Goal: Task Accomplishment & Management: Manage account settings

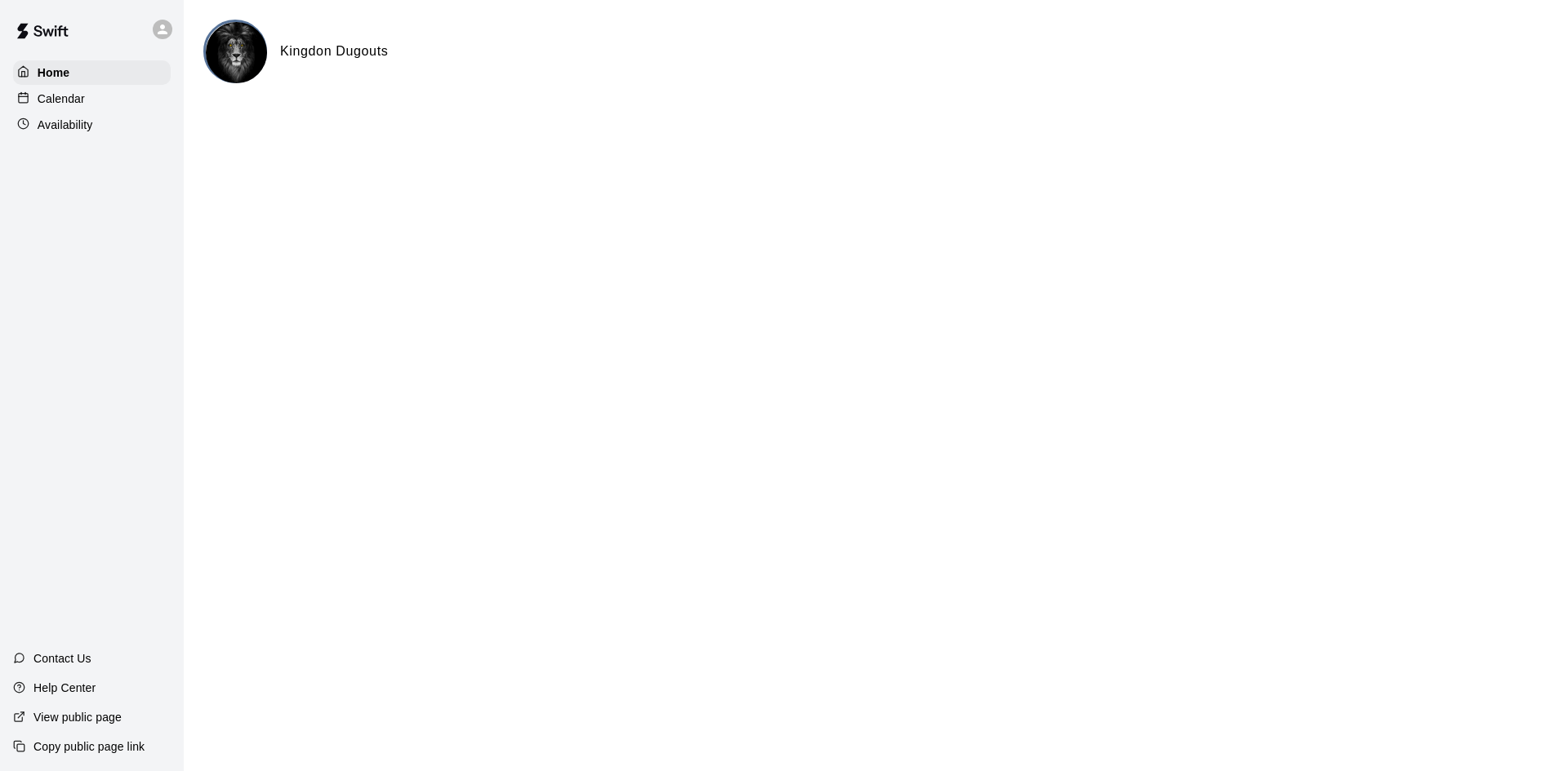
click at [322, 47] on h6 "Kingdon Dugouts" at bounding box center [334, 51] width 108 height 21
click at [168, 31] on icon at bounding box center [163, 30] width 15 height 15
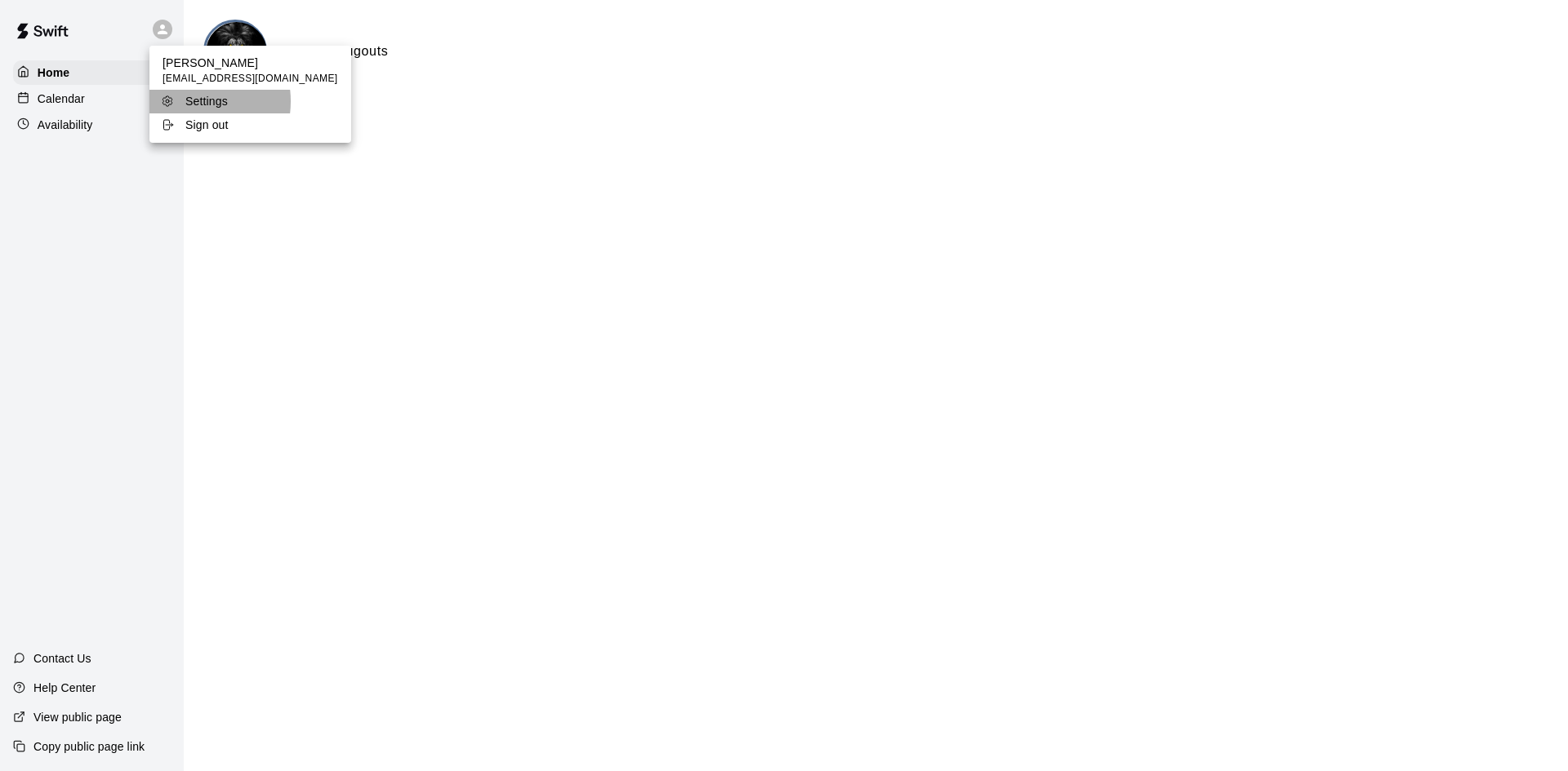
click at [185, 101] on div "Settings" at bounding box center [214, 101] width 106 height 17
select select "**"
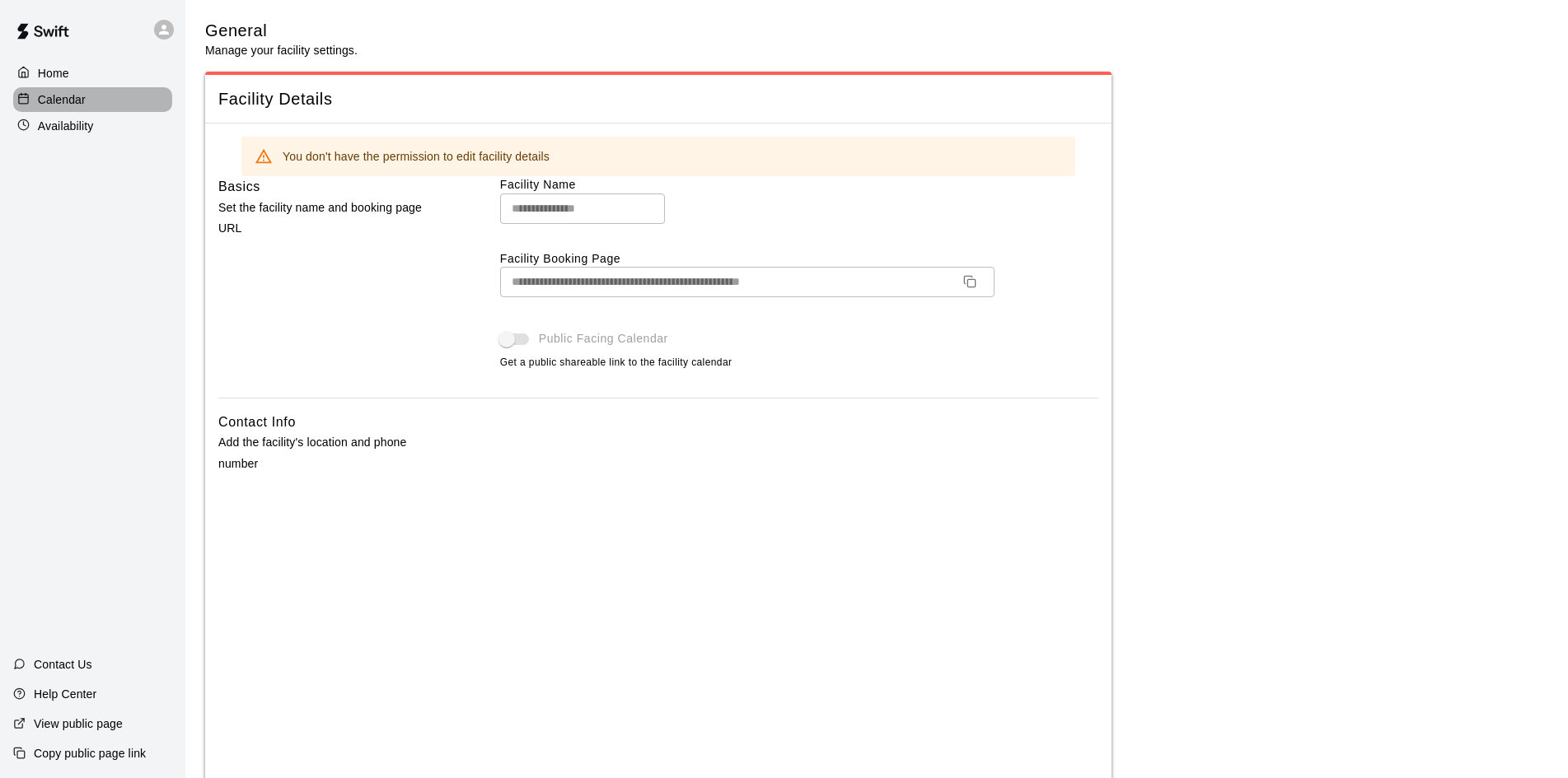
click at [57, 107] on p "Calendar" at bounding box center [61, 100] width 48 height 17
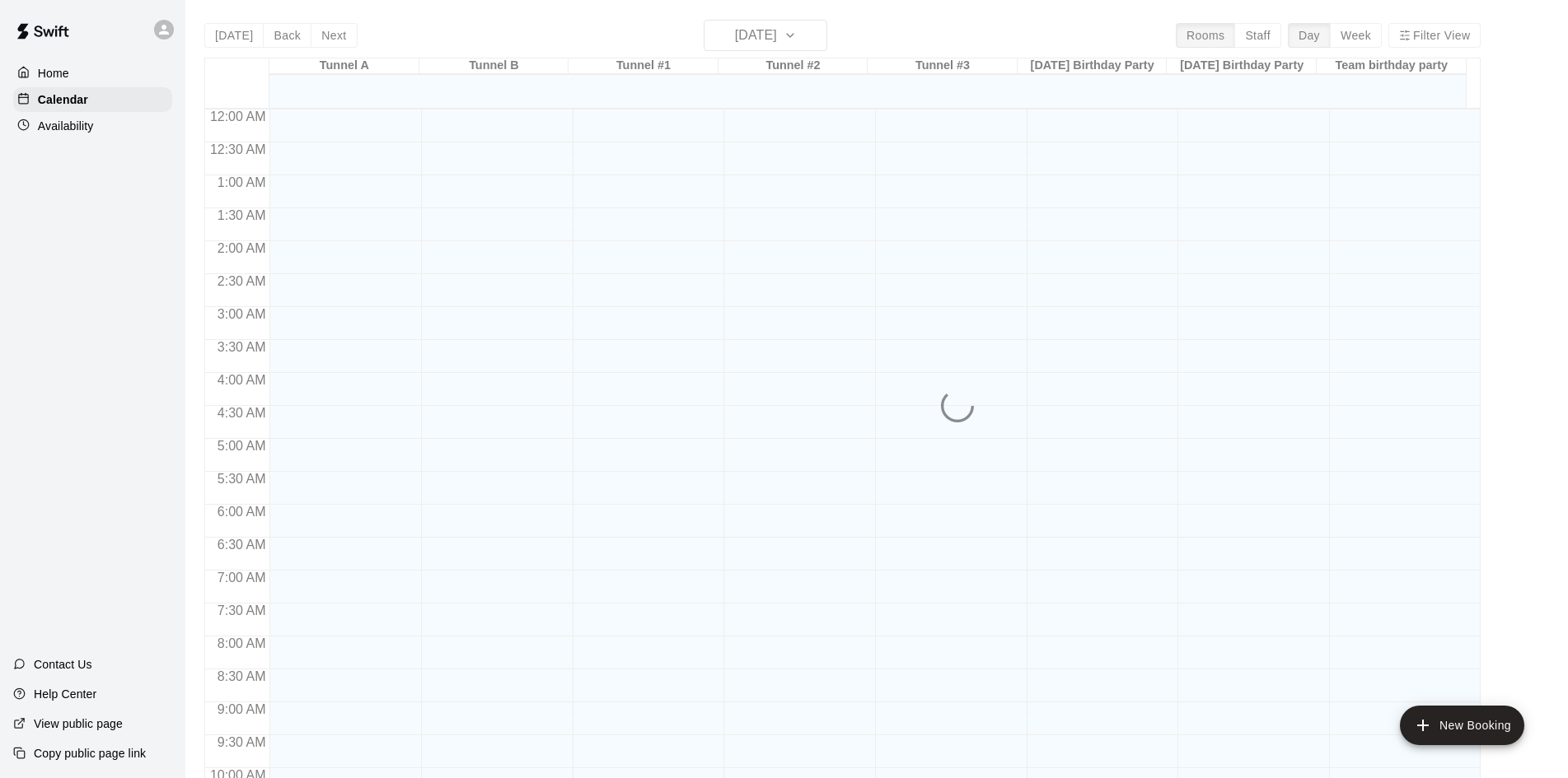
scroll to position [845, 0]
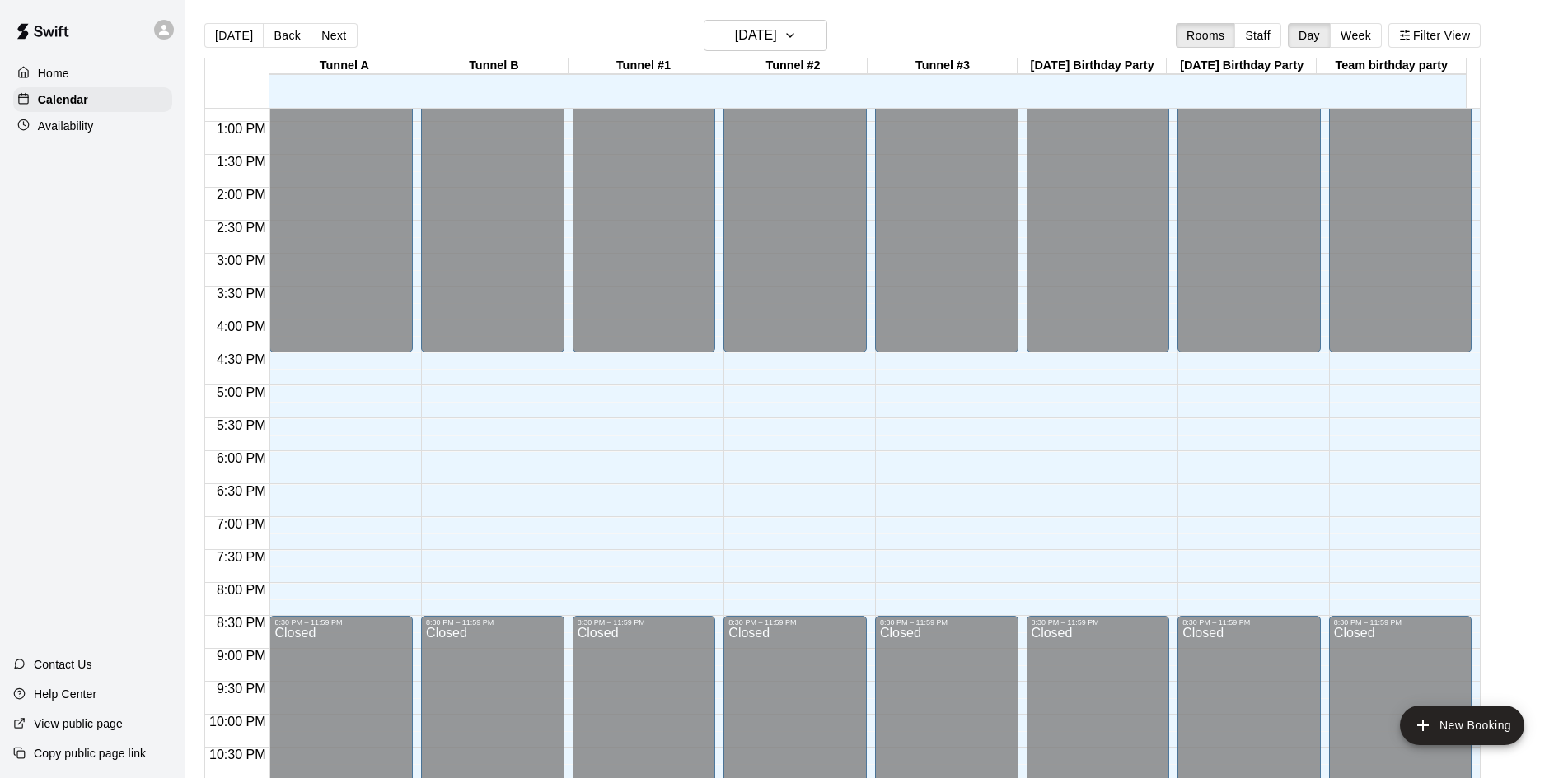
click at [799, 53] on div "[DATE] Back [DATE][DATE] Rooms Staff Day Week Filter View" at bounding box center [842, 38] width 1276 height 37
click at [809, 31] on button "[DATE]" at bounding box center [765, 35] width 124 height 31
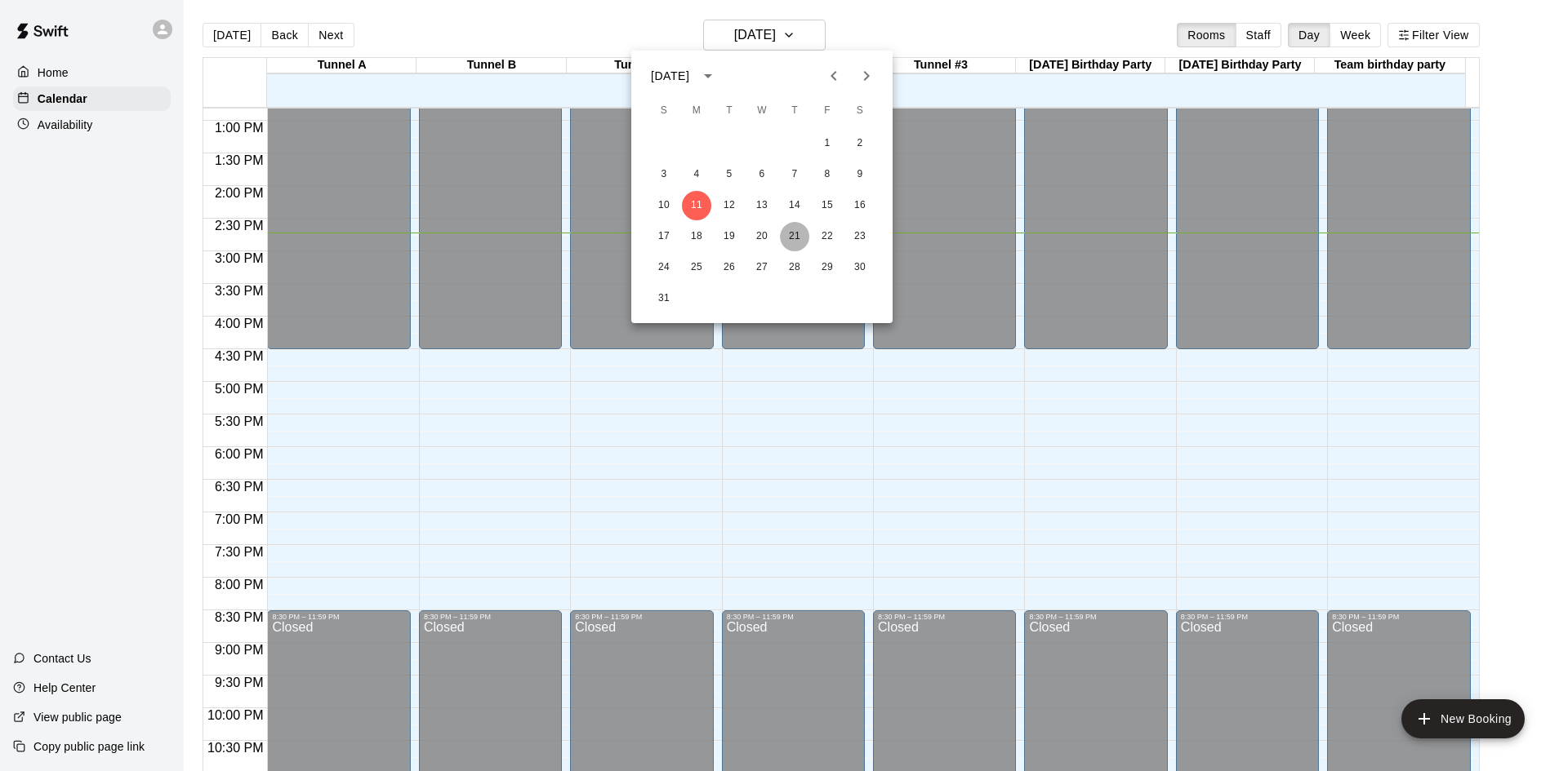
click at [796, 237] on button "21" at bounding box center [795, 237] width 30 height 30
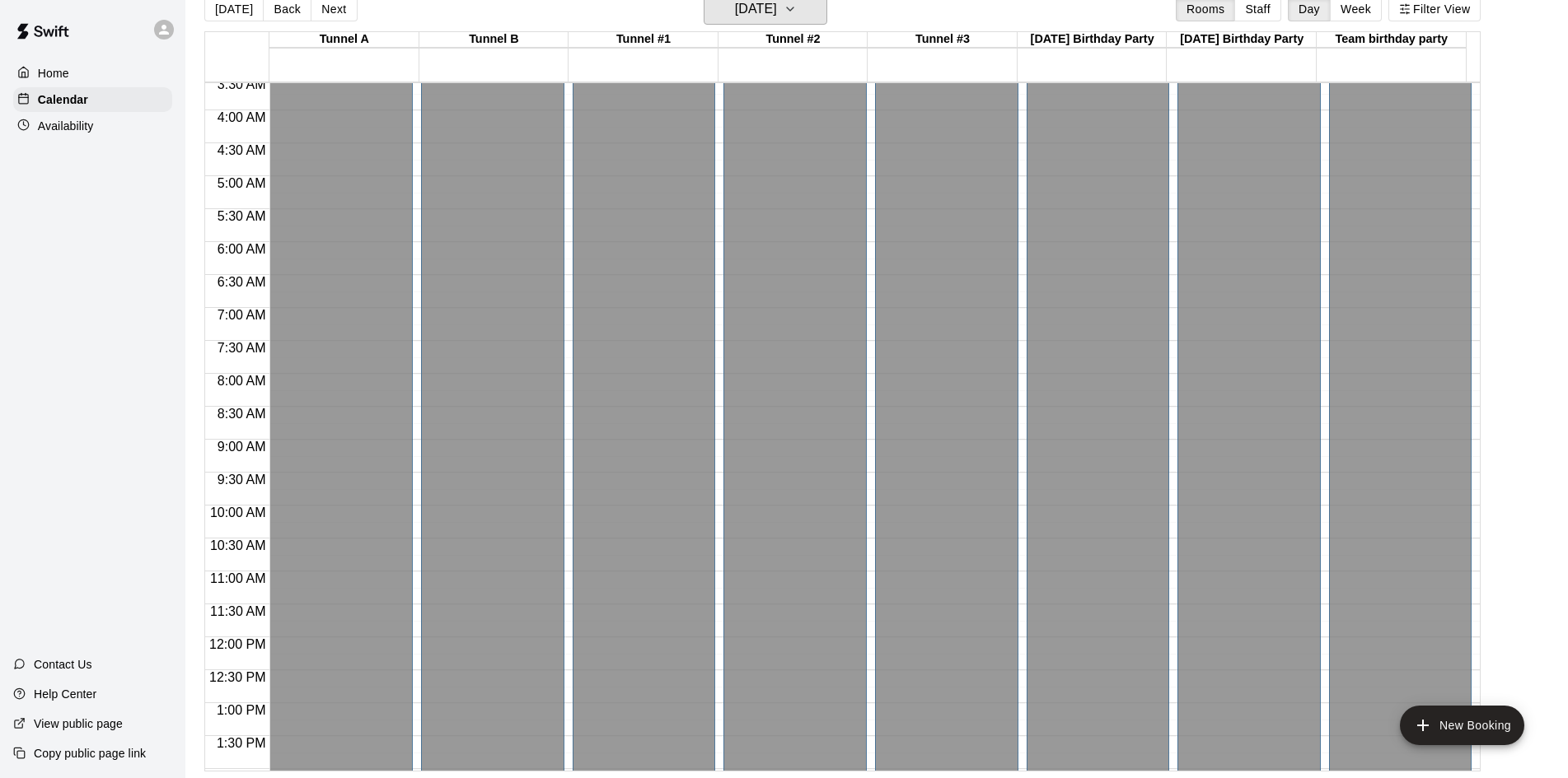
scroll to position [154, 0]
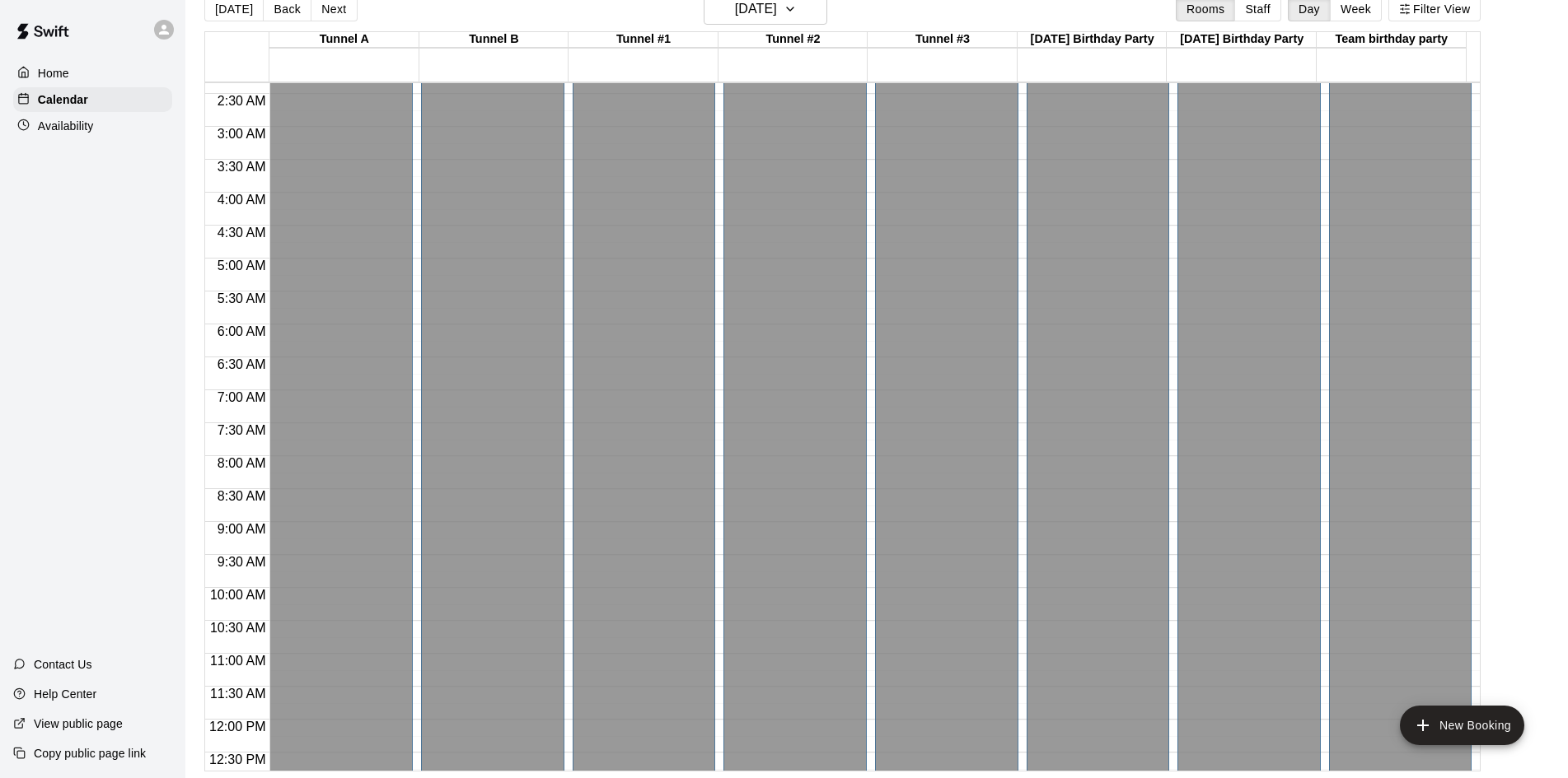
click at [73, 126] on p "Availability" at bounding box center [66, 127] width 56 height 17
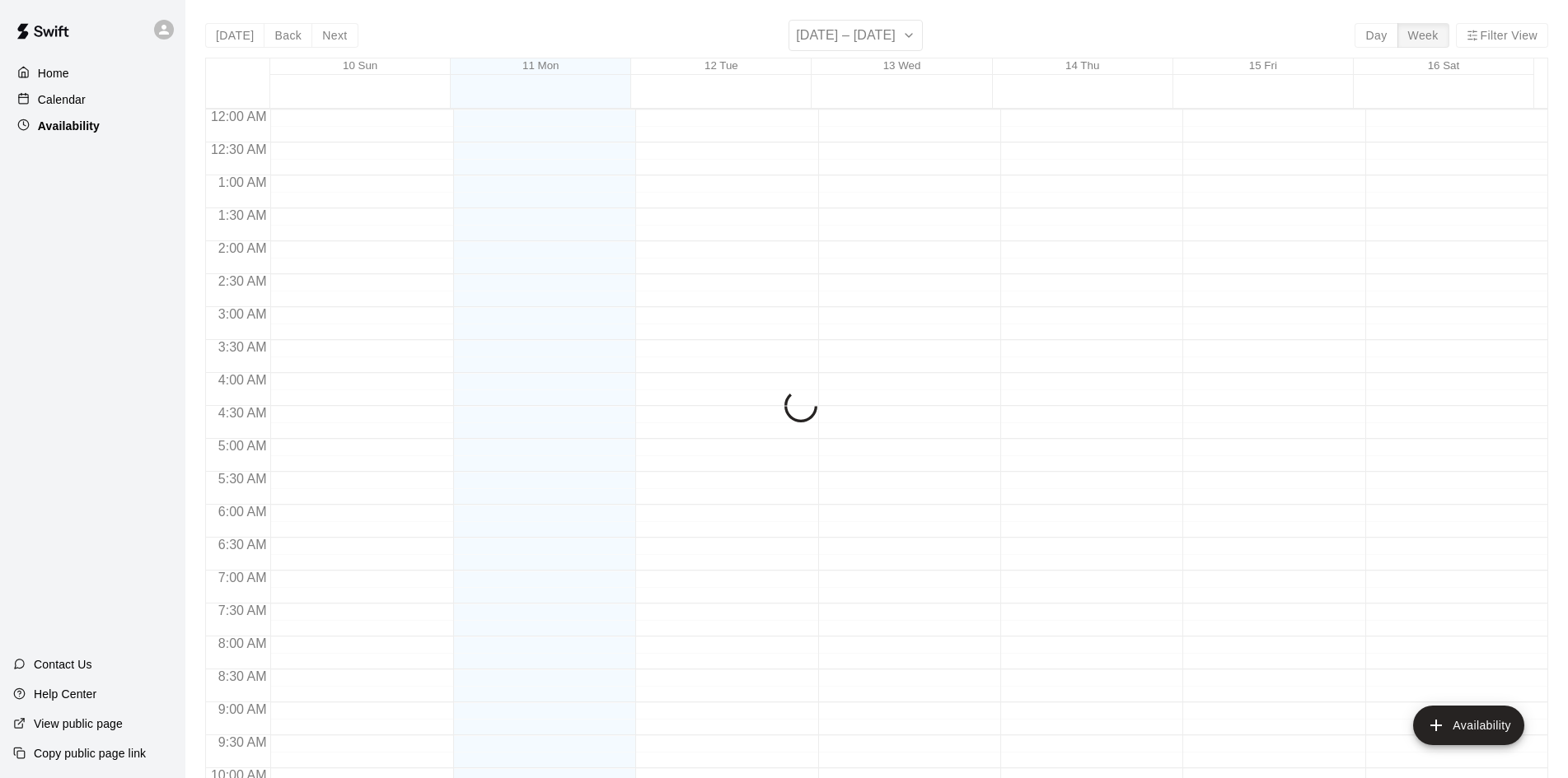
scroll to position [894, 0]
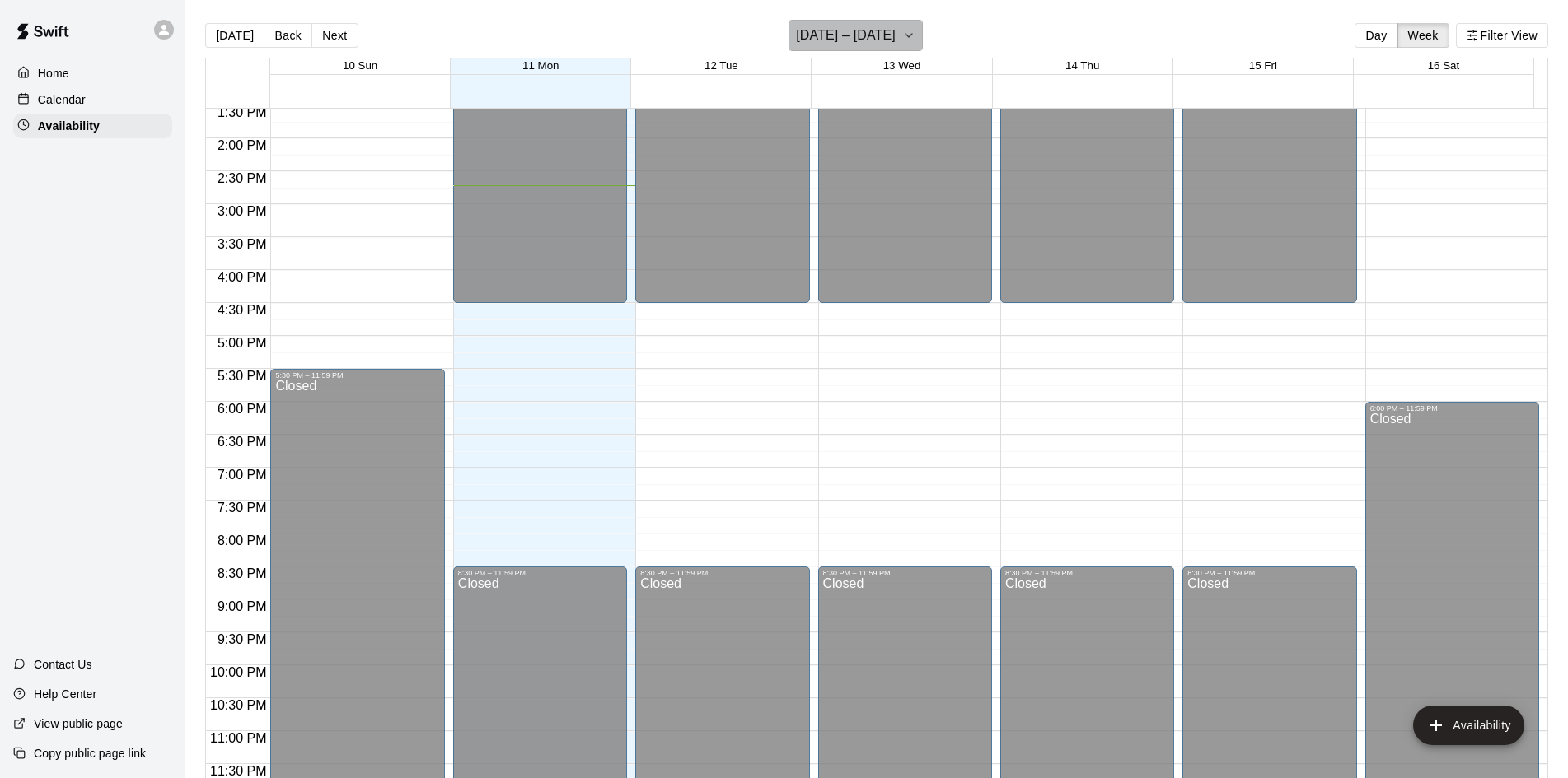
click at [867, 44] on h6 "[DATE] – [DATE]" at bounding box center [846, 35] width 99 height 23
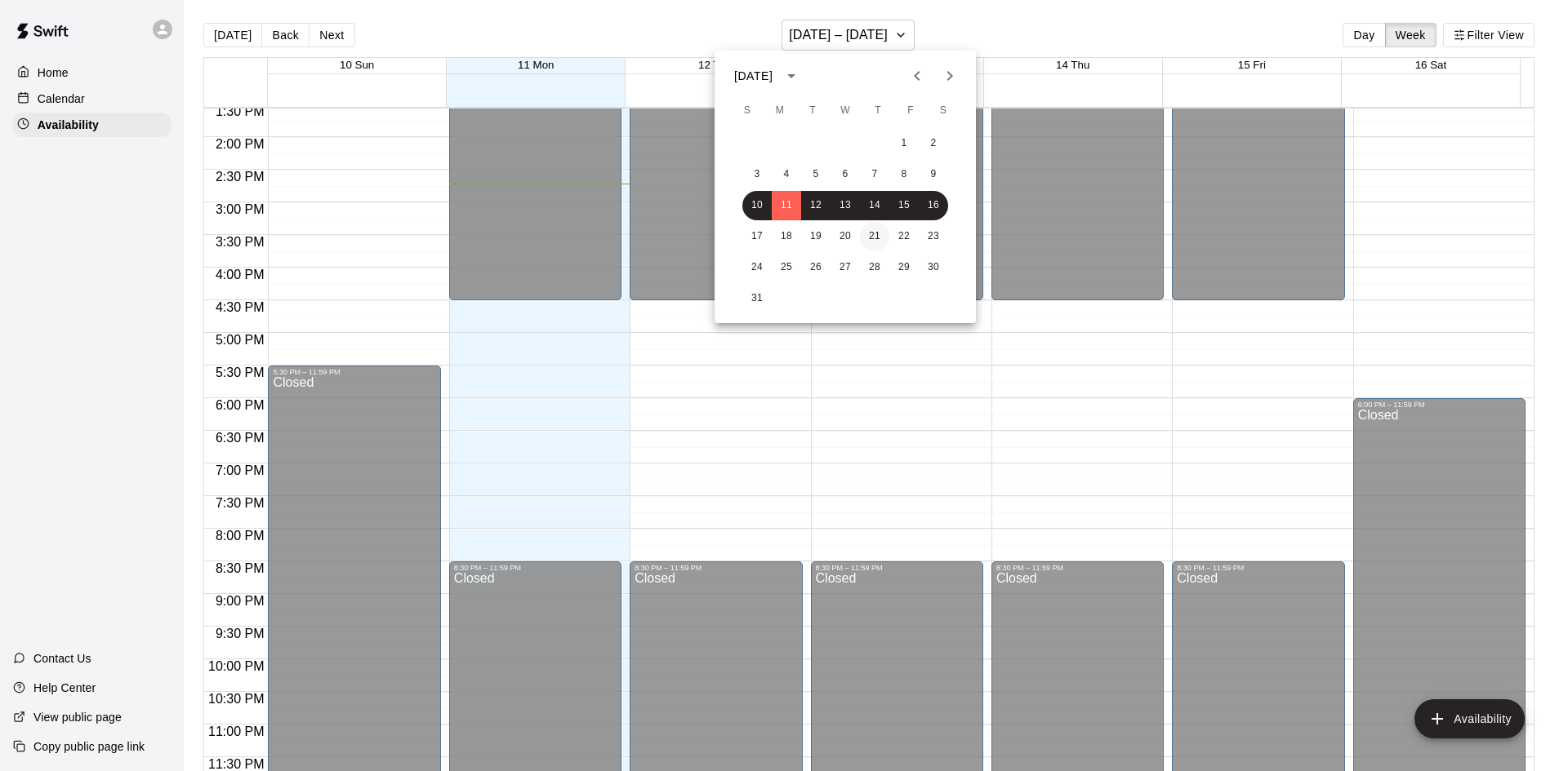
click at [878, 236] on button "21" at bounding box center [875, 237] width 30 height 30
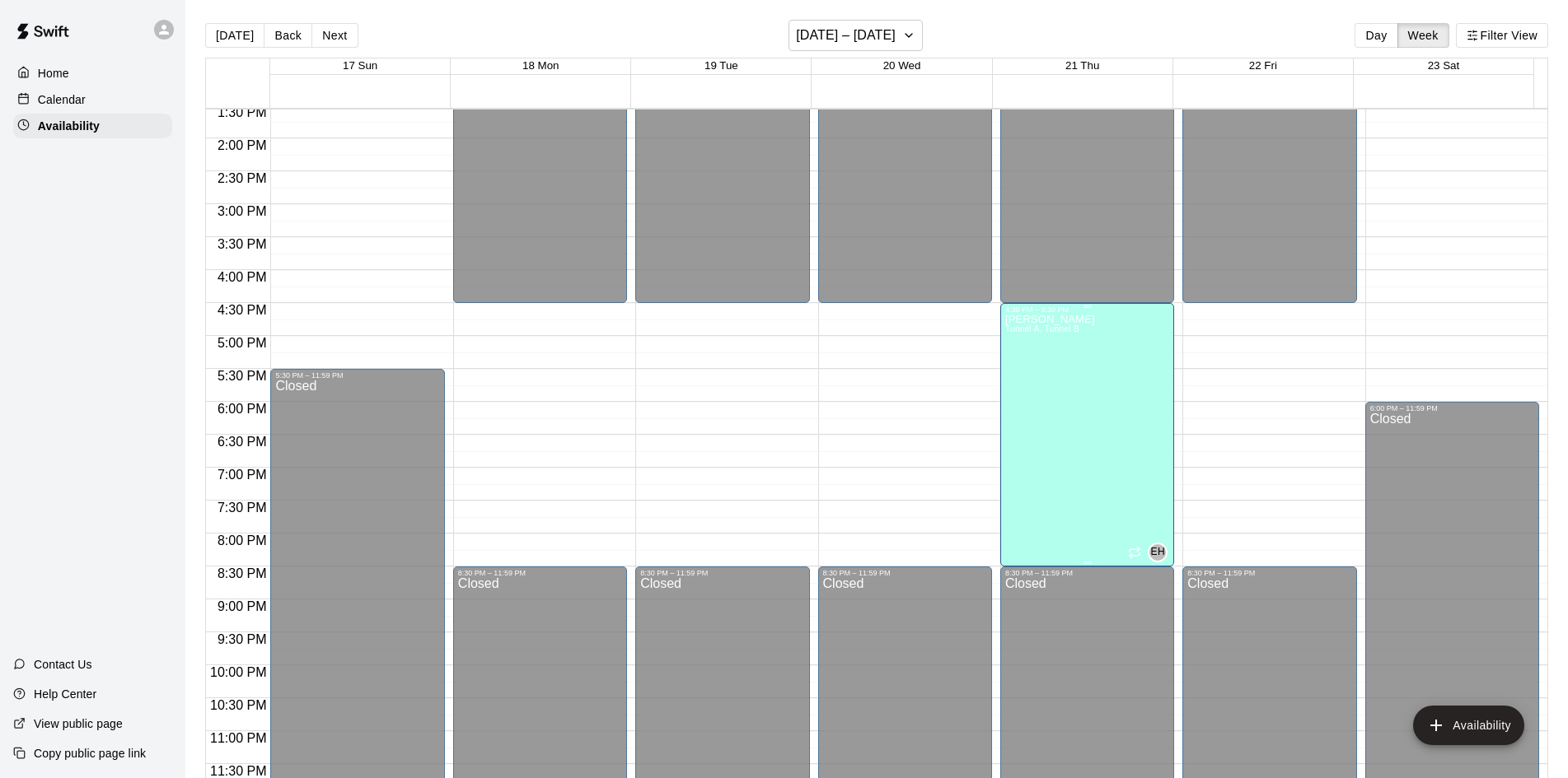
click at [1058, 408] on div "[PERSON_NAME] Tunnel A, Tunnel B" at bounding box center [1050, 703] width 90 height 778
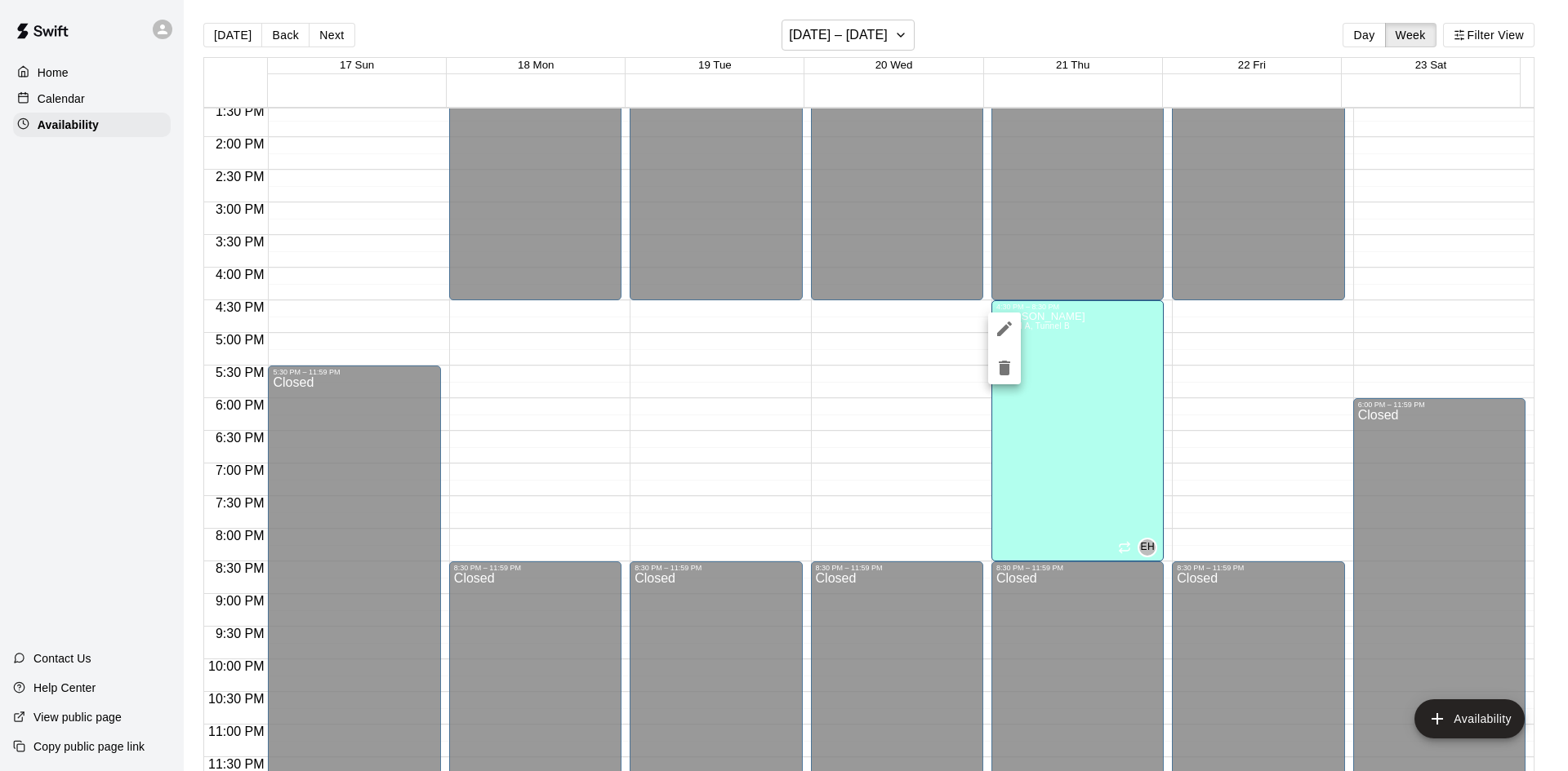
click at [1056, 404] on div at bounding box center [784, 386] width 1568 height 771
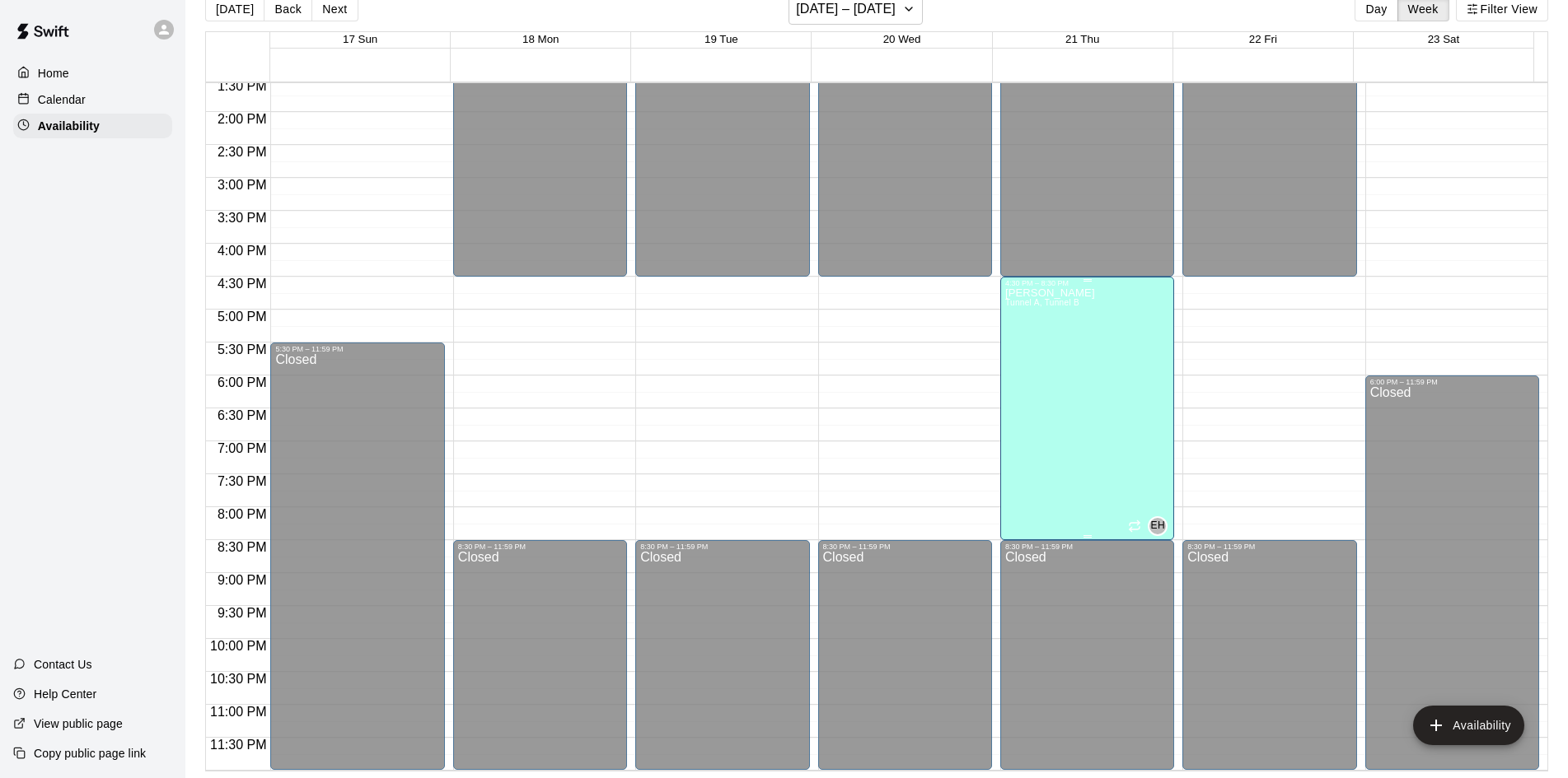
click at [1063, 372] on div "[PERSON_NAME] Tunnel A, Tunnel B" at bounding box center [1050, 677] width 90 height 778
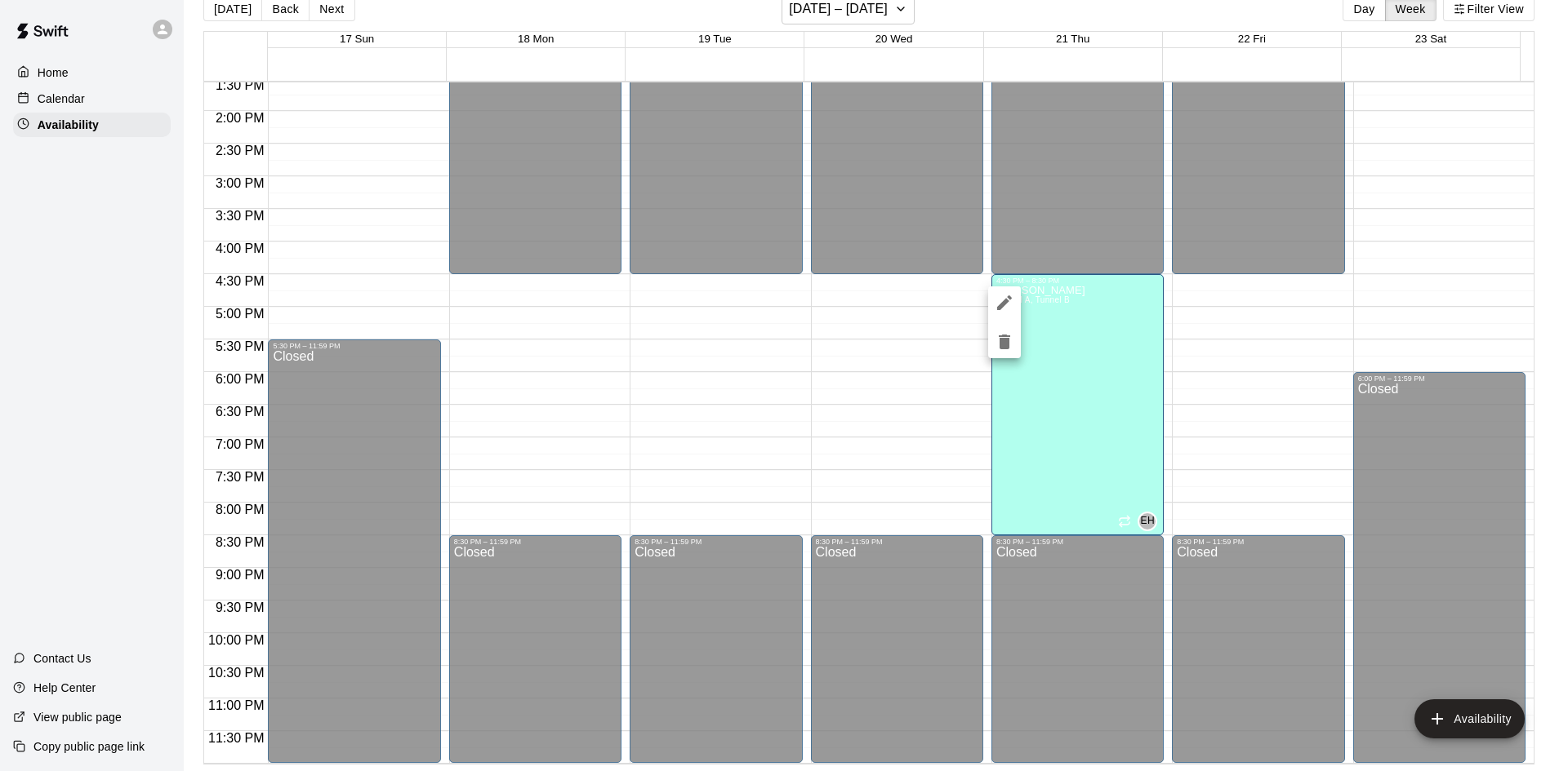
click at [888, 471] on div at bounding box center [784, 386] width 1568 height 771
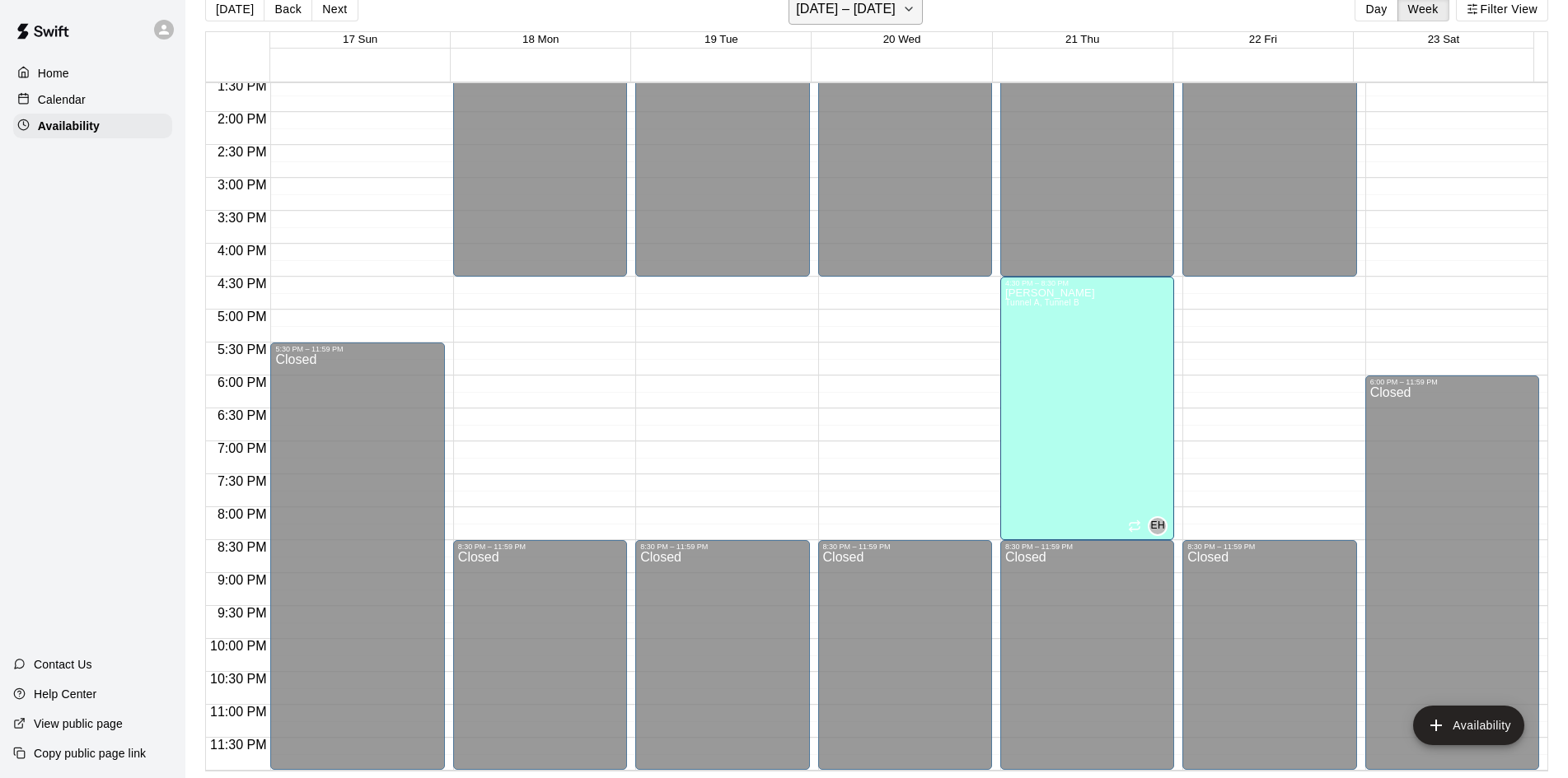
click at [877, 17] on h6 "[DATE] – [DATE]" at bounding box center [846, 8] width 99 height 23
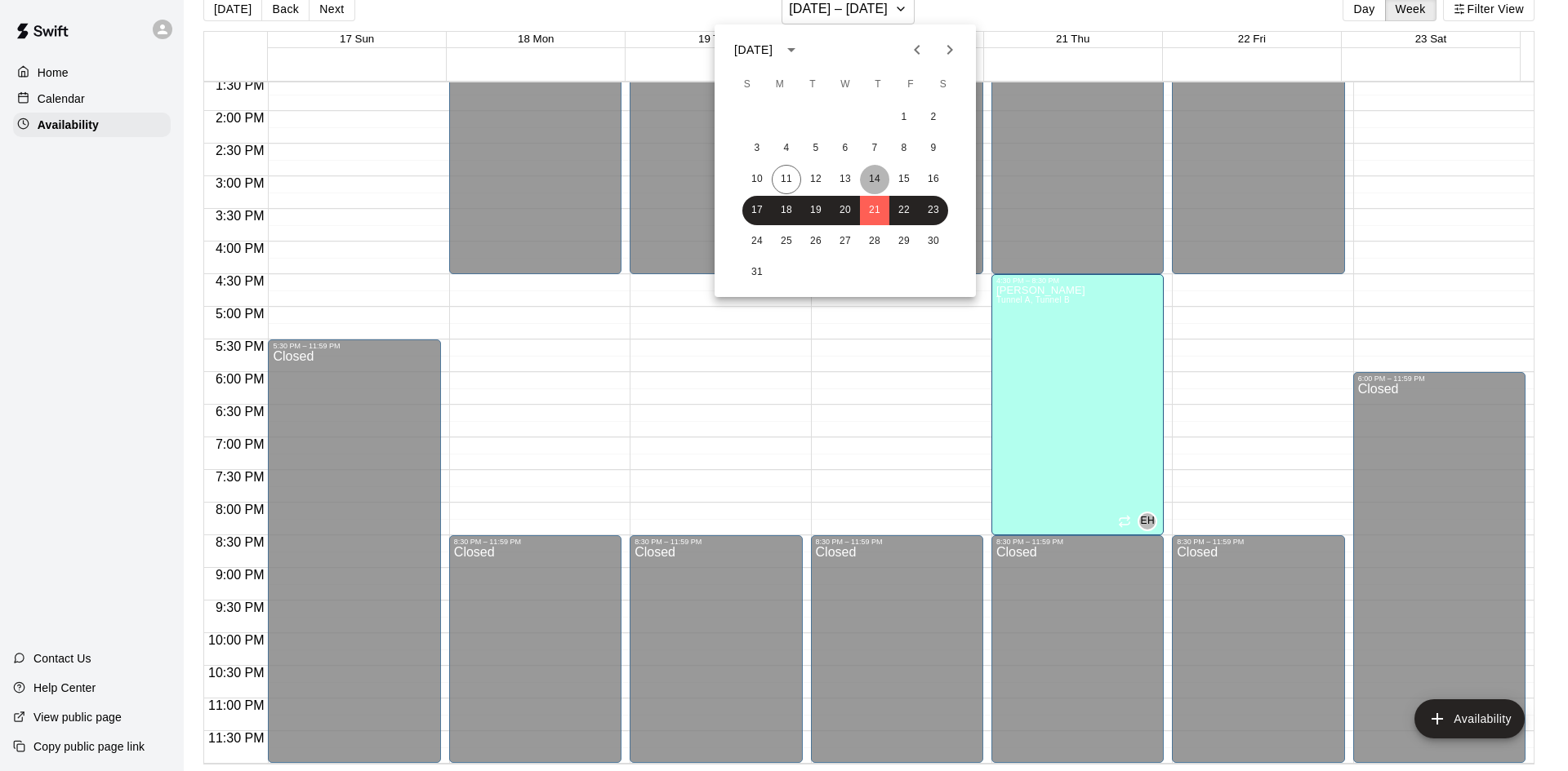
click at [885, 184] on button "14" at bounding box center [875, 180] width 30 height 30
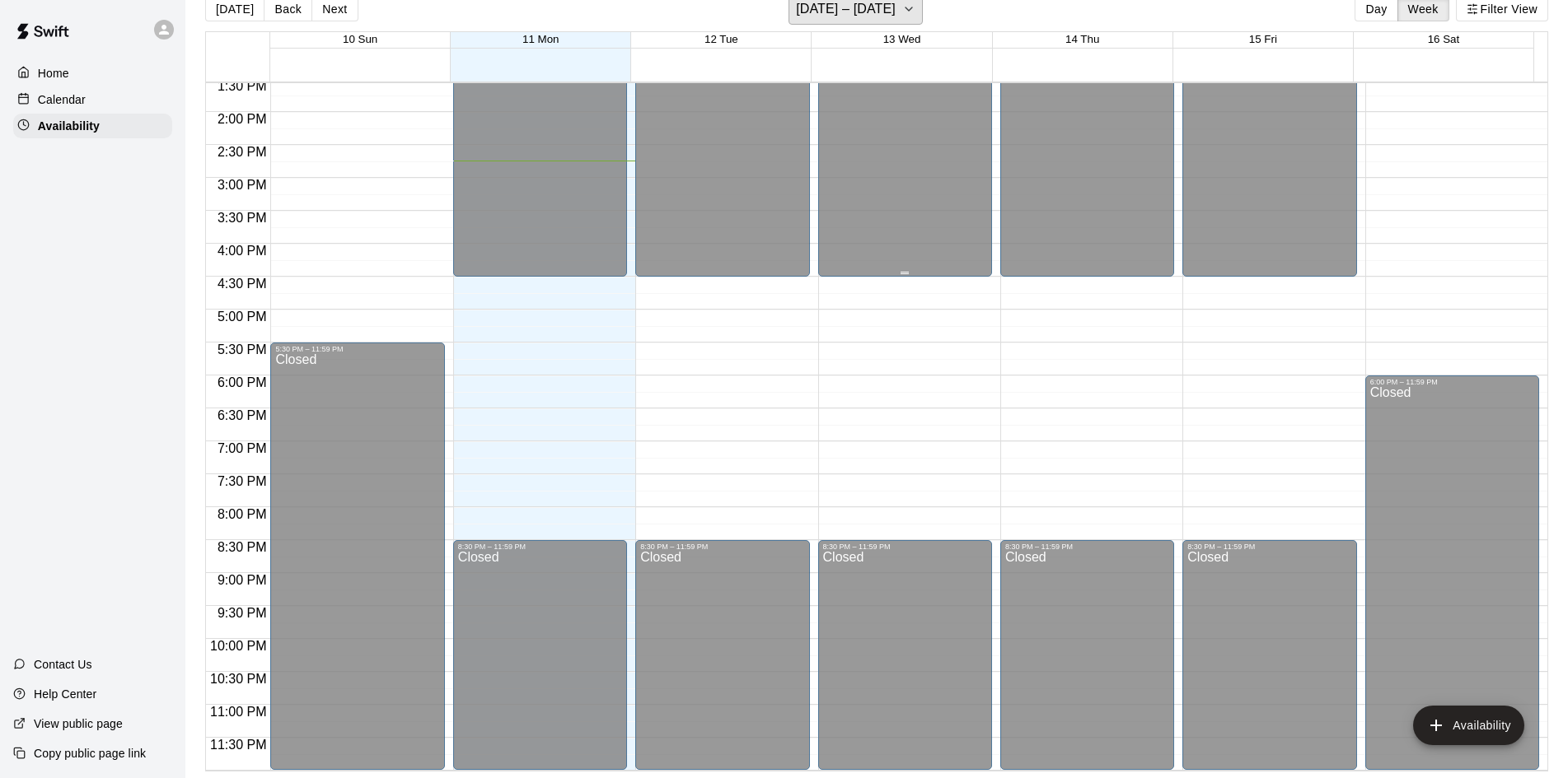
scroll to position [0, 0]
